Goal: Task Accomplishment & Management: Use online tool/utility

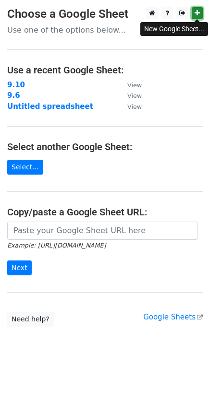
click at [197, 14] on icon at bounding box center [196, 13] width 5 height 7
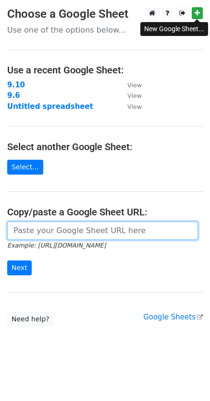
click at [88, 235] on input "url" at bounding box center [102, 231] width 191 height 18
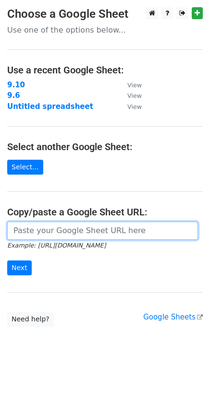
paste input "[URL][DOMAIN_NAME]"
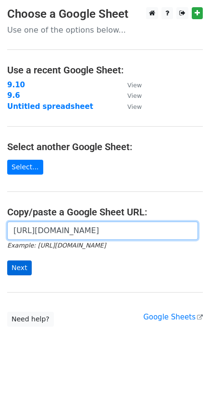
type input "[URL][DOMAIN_NAME]"
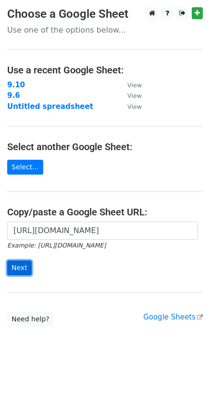
click at [27, 263] on input "Next" at bounding box center [19, 268] width 24 height 15
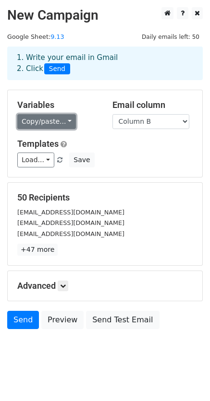
click at [44, 124] on link "Copy/paste..." at bounding box center [46, 121] width 59 height 15
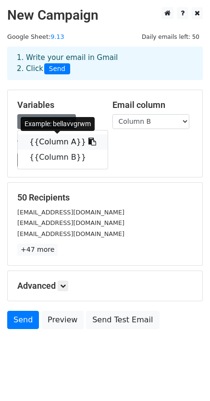
click at [47, 143] on link "{{Column A}}" at bounding box center [63, 141] width 90 height 15
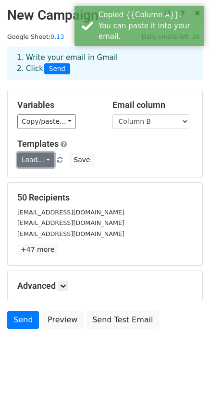
click at [39, 159] on link "Load..." at bounding box center [35, 160] width 37 height 15
click at [46, 177] on link "TEMU" at bounding box center [56, 180] width 76 height 15
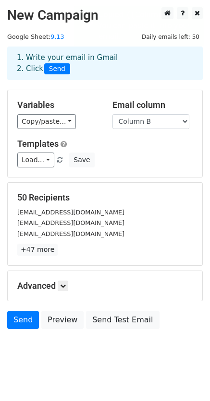
scroll to position [10, 0]
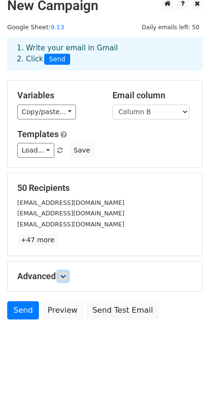
click at [63, 276] on icon at bounding box center [63, 277] width 6 height 6
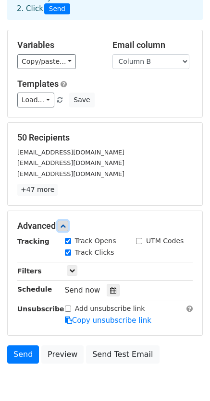
scroll to position [104, 0]
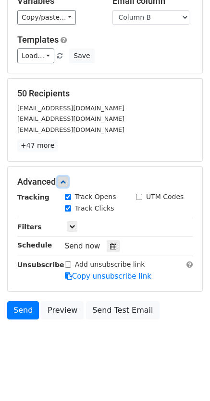
click at [67, 178] on link at bounding box center [63, 182] width 11 height 11
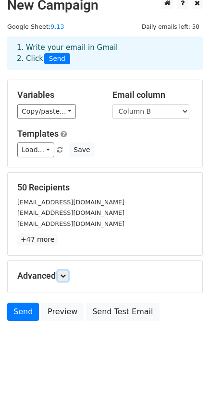
scroll to position [10, 0]
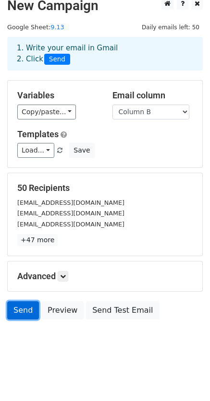
click at [27, 309] on link "Send" at bounding box center [23, 310] width 32 height 18
